Goal: Communication & Community: Connect with others

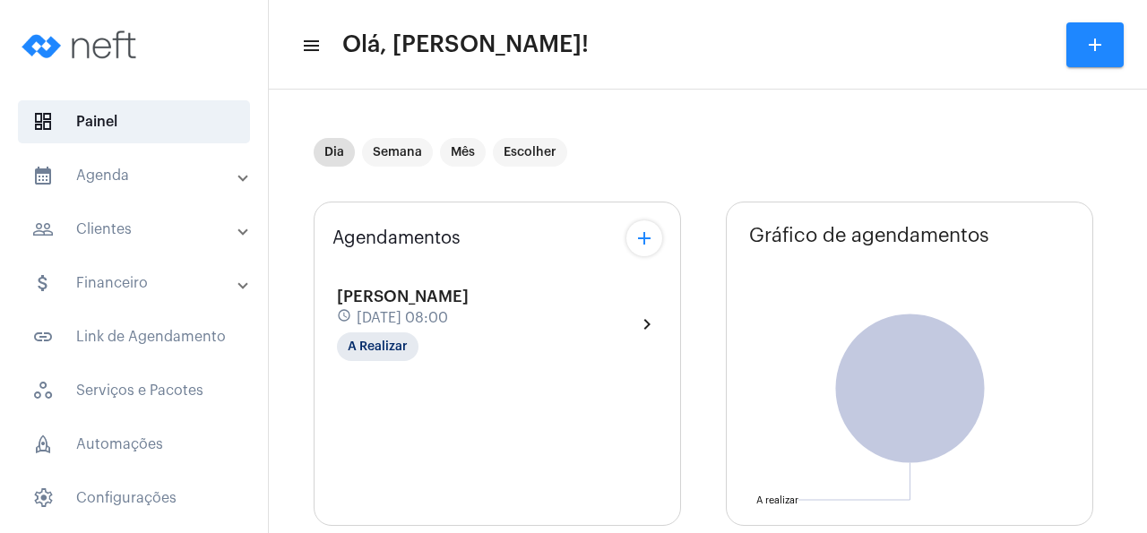
click at [440, 325] on span "[DATE] 08:00" at bounding box center [402, 318] width 91 height 16
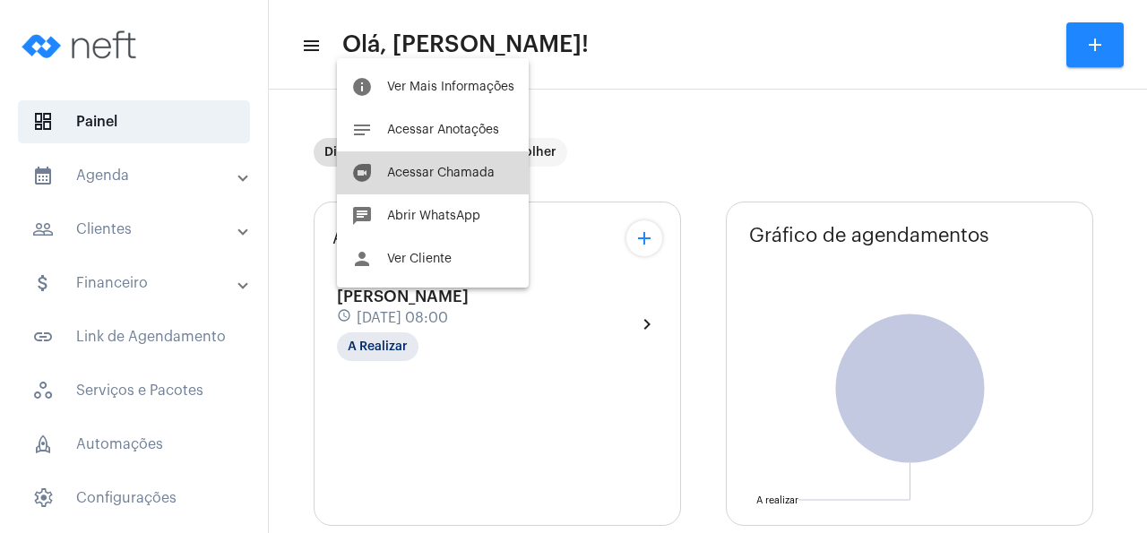
click at [475, 169] on span "Acessar Chamada" at bounding box center [440, 173] width 107 height 13
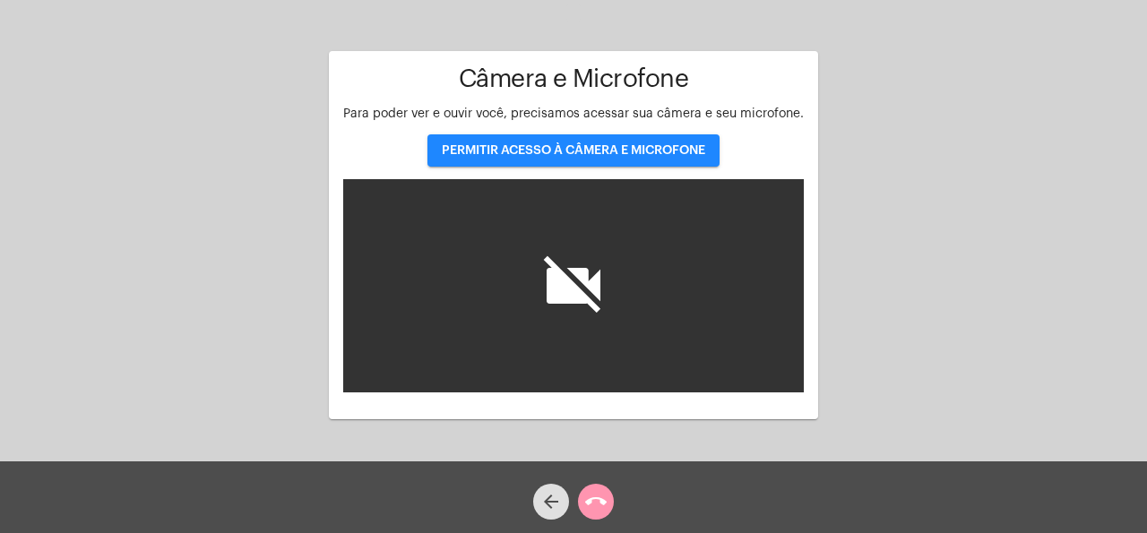
click at [709, 155] on button "PERMITIR ACESSO À CÂMERA E MICROFONE" at bounding box center [573, 150] width 292 height 32
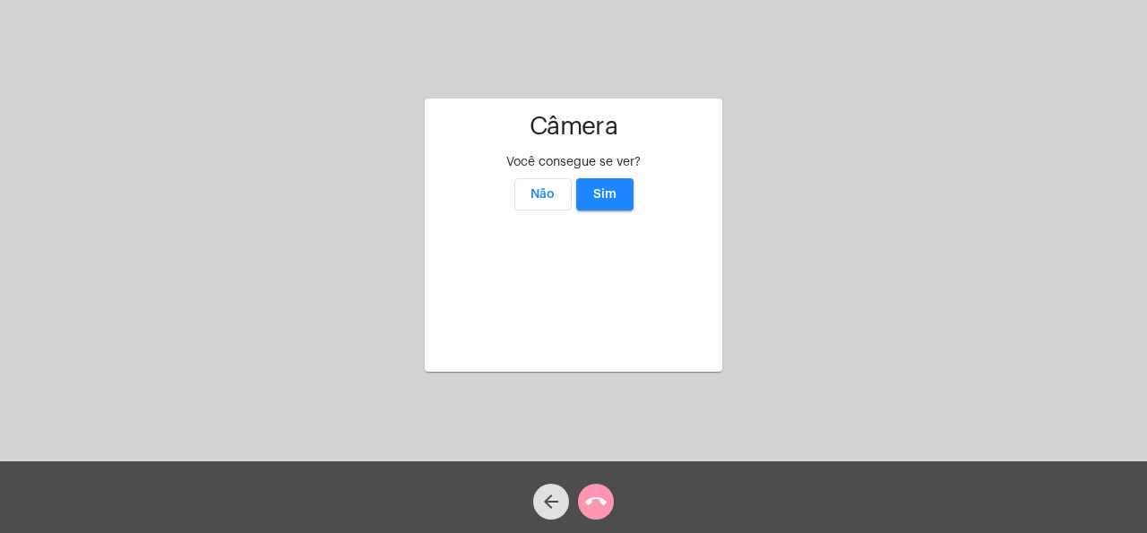
scroll to position [16, 0]
click at [619, 178] on button "Sim" at bounding box center [604, 194] width 57 height 32
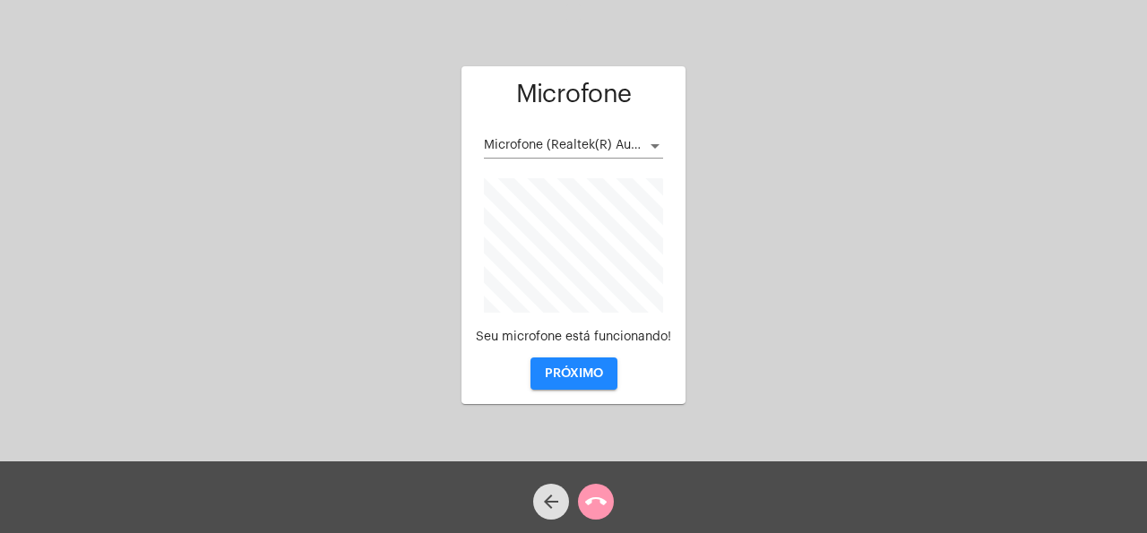
click at [588, 371] on span "PRÓXIMO" at bounding box center [574, 373] width 58 height 13
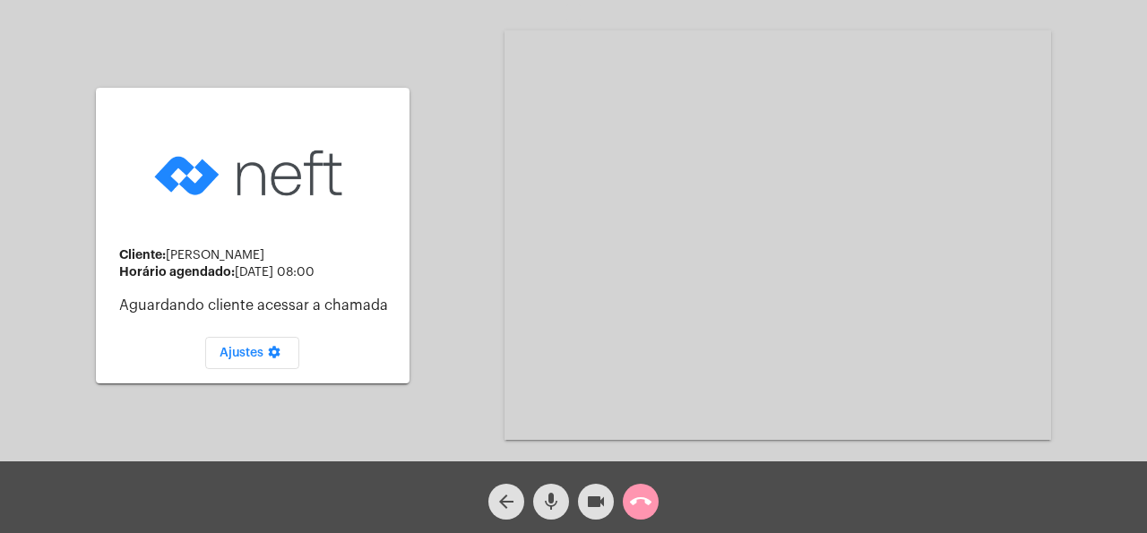
click at [1125, 92] on div "Cliente: [PERSON_NAME] Horário agendado: [DATE] 08:00 Aguardando cliente acessa…" at bounding box center [573, 233] width 1143 height 461
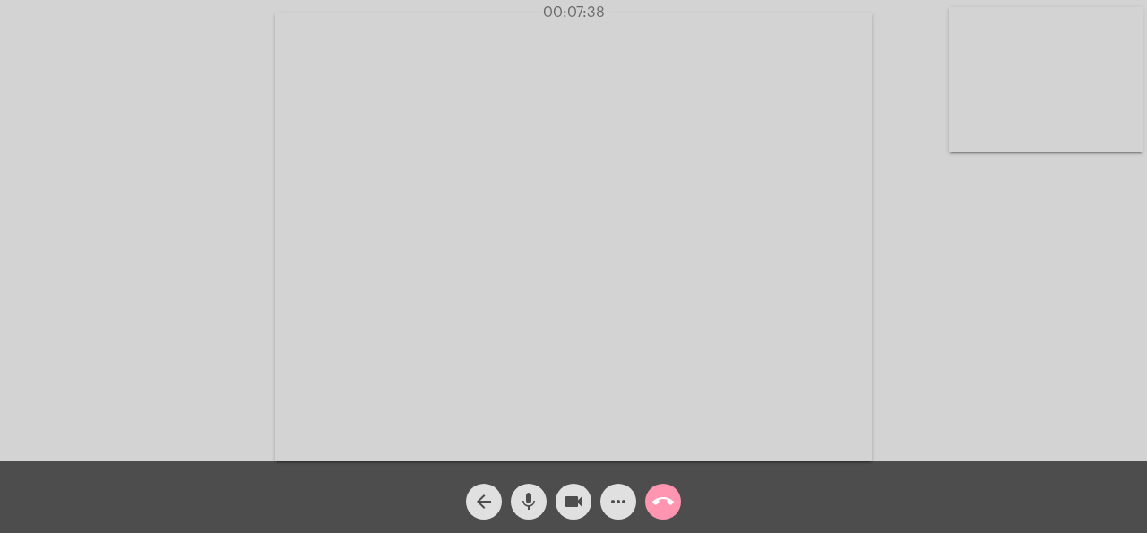
click at [551, 170] on video at bounding box center [573, 237] width 597 height 448
click at [551, 170] on video at bounding box center [291, 234] width 546 height 409
click at [624, 498] on mat-icon "more_horiz" at bounding box center [617, 501] width 21 height 21
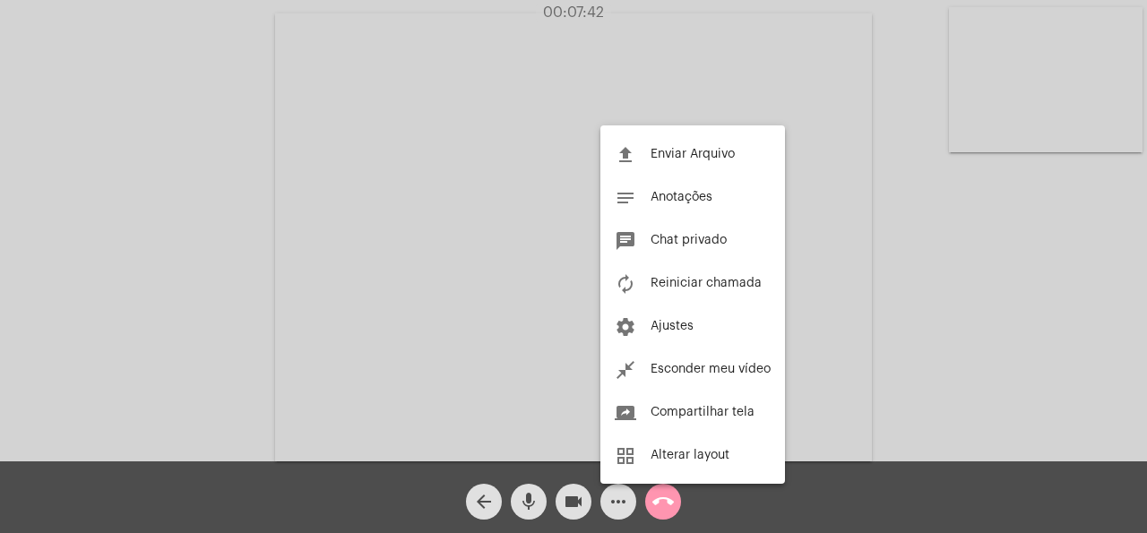
click at [963, 320] on div at bounding box center [573, 266] width 1147 height 533
